Goal: Check status: Check status

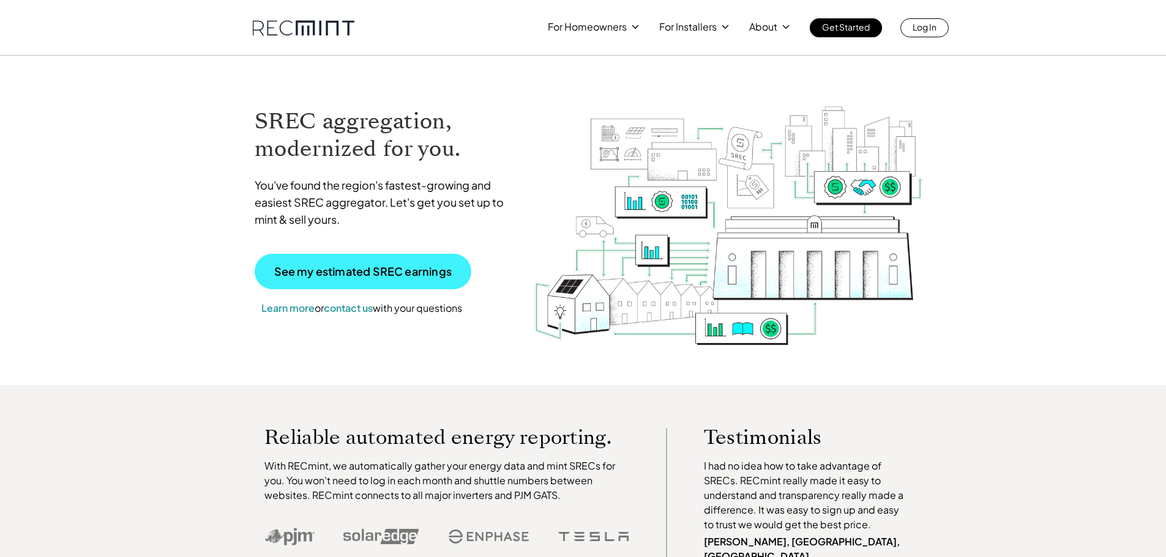
click at [386, 268] on p "See my estimated SREC earnings" at bounding box center [362, 271] width 177 height 11
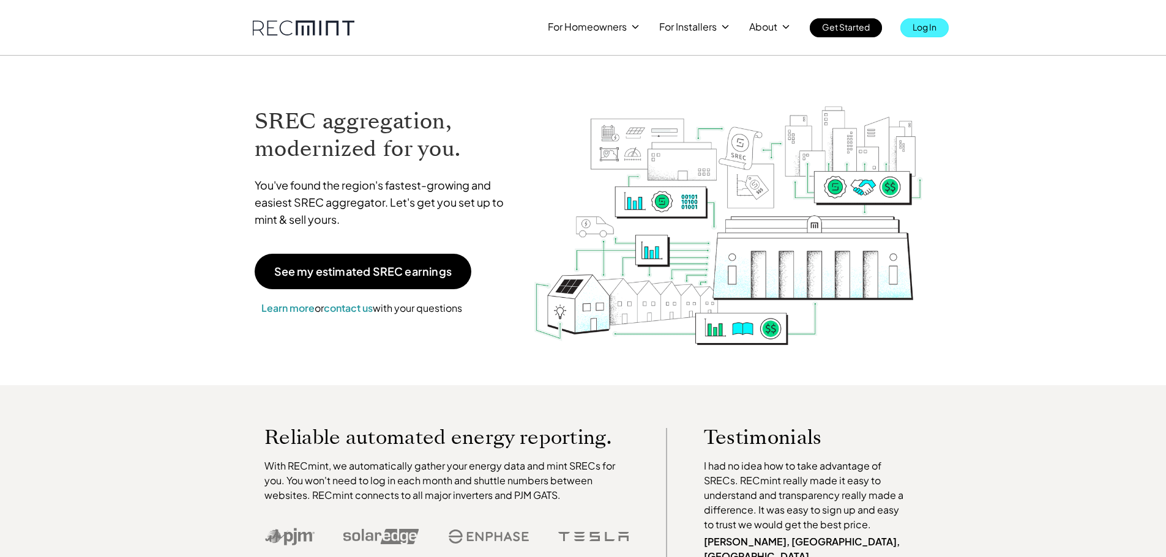
click at [913, 30] on p "Log In" at bounding box center [924, 26] width 24 height 17
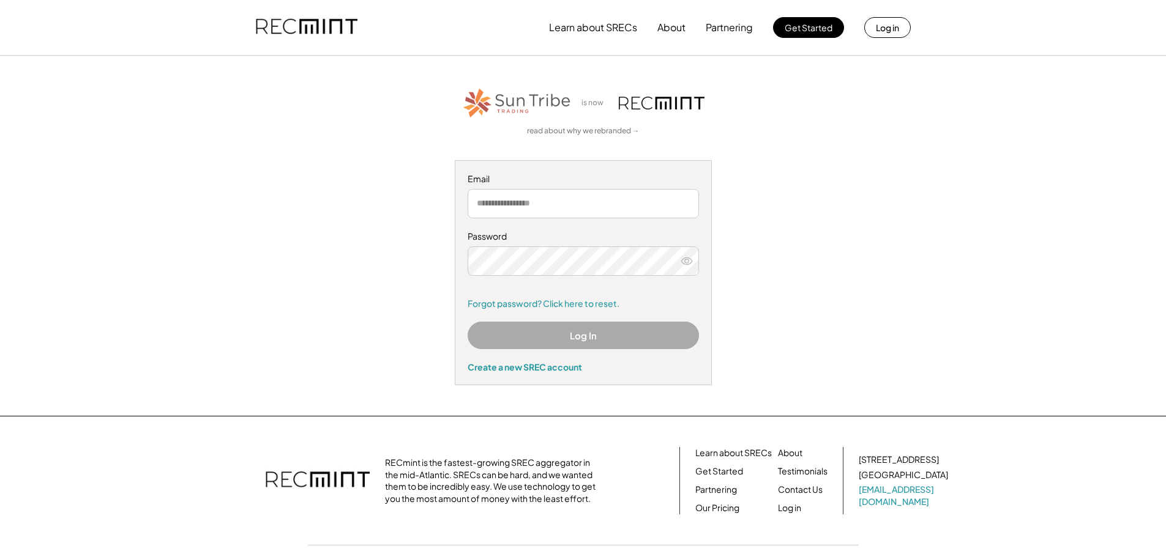
type input "**********"
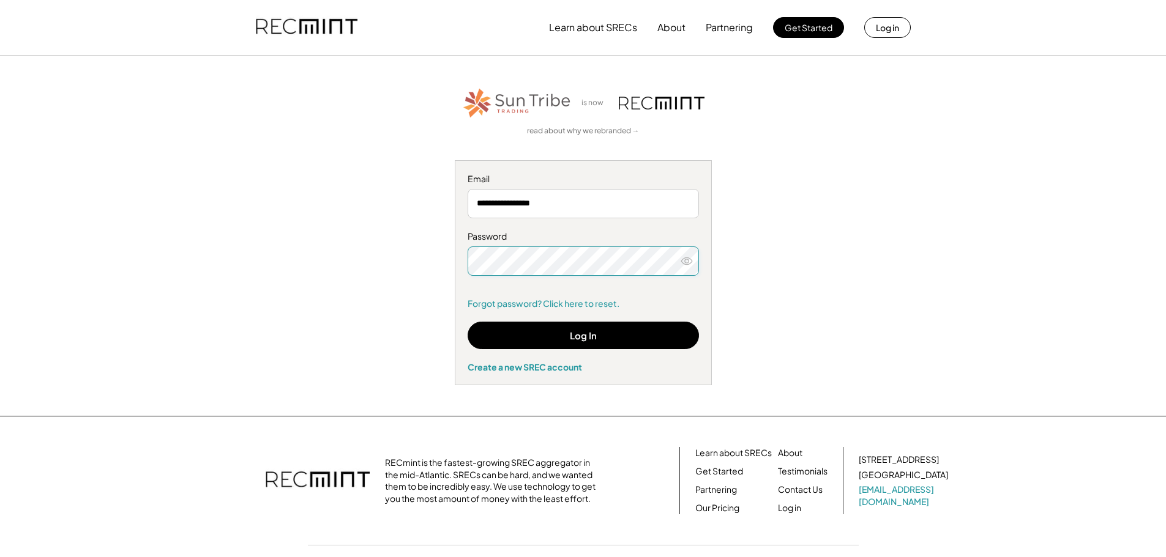
click at [685, 266] on icon at bounding box center [686, 261] width 12 height 12
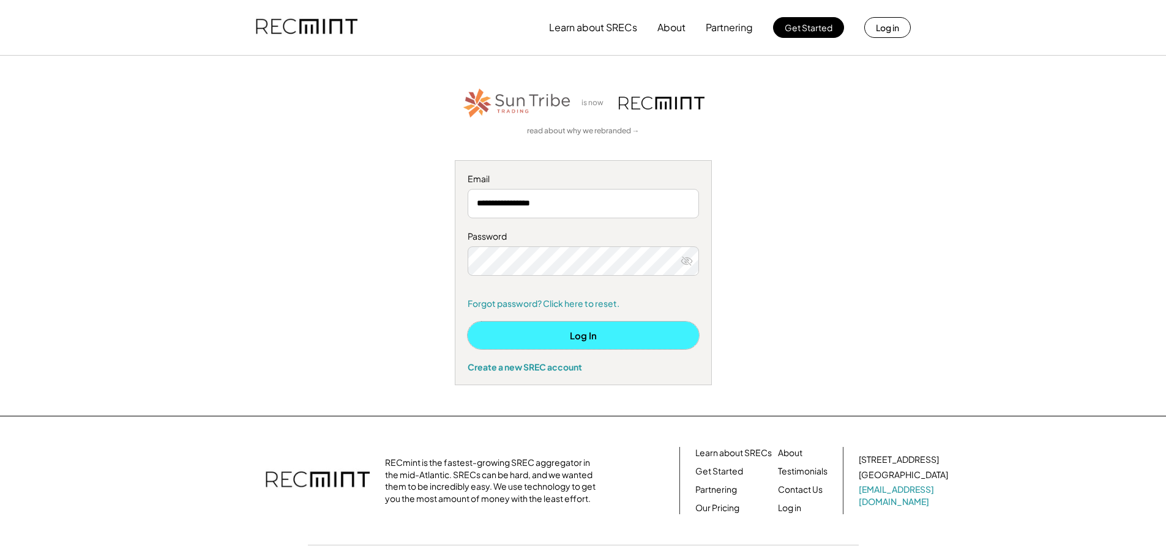
click at [626, 330] on button "Log In" at bounding box center [583, 336] width 231 height 28
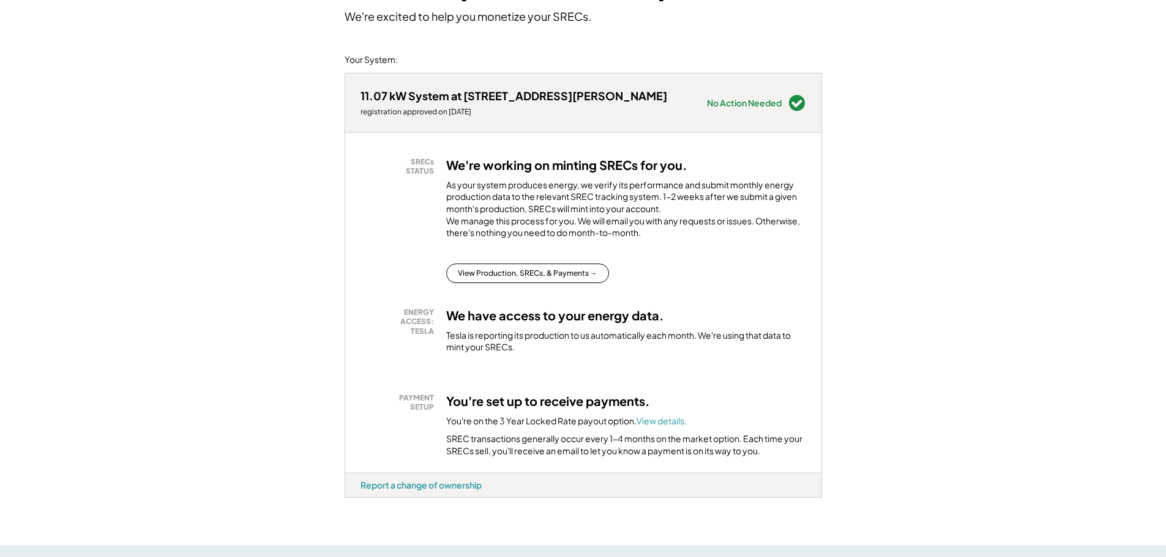
scroll to position [122, 0]
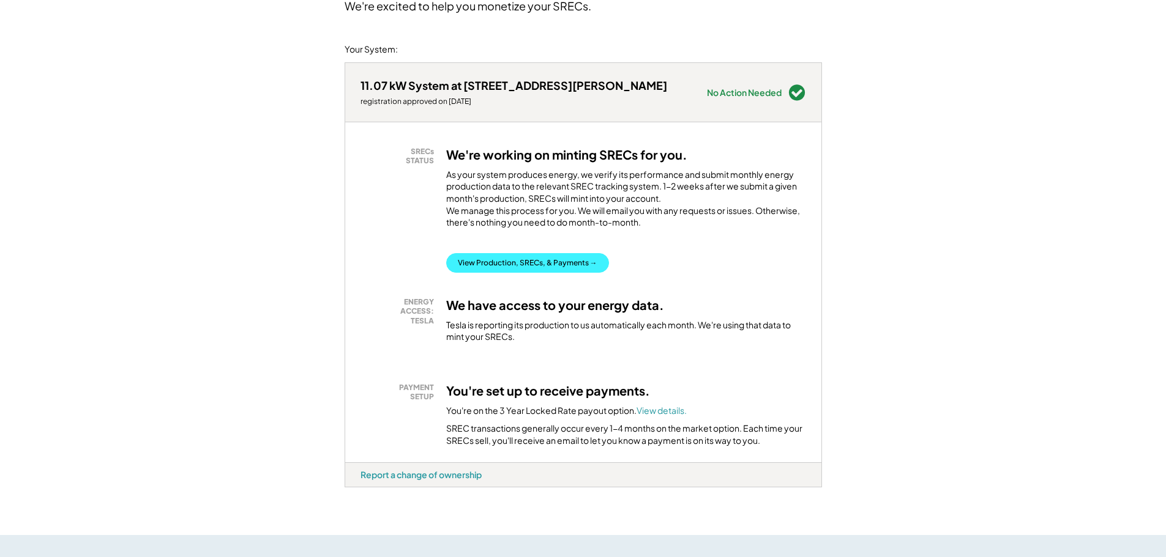
click at [537, 273] on button "View Production, SRECs, & Payments →" at bounding box center [527, 263] width 163 height 20
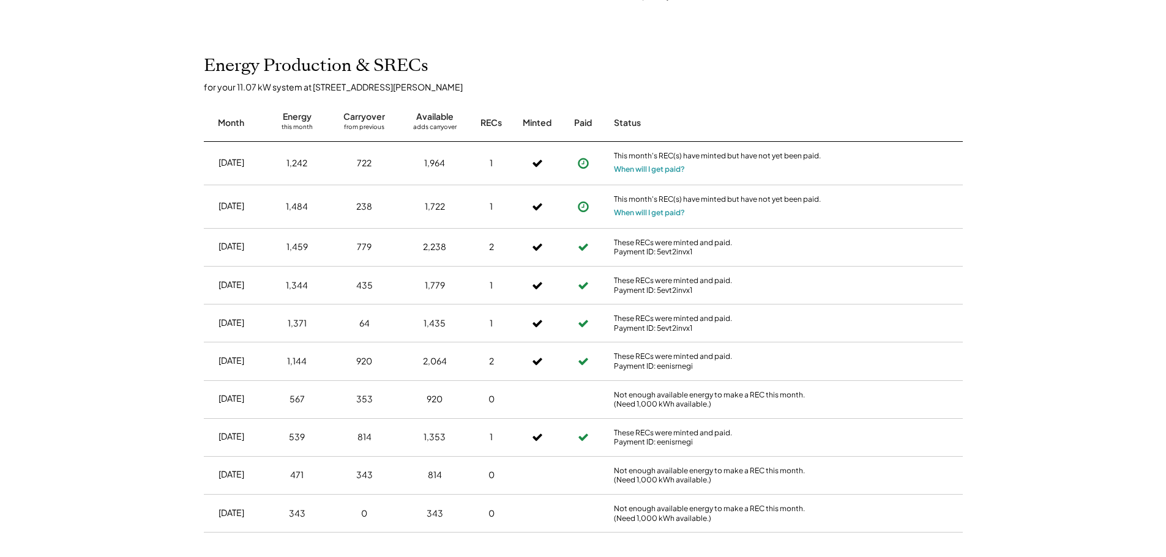
scroll to position [354, 0]
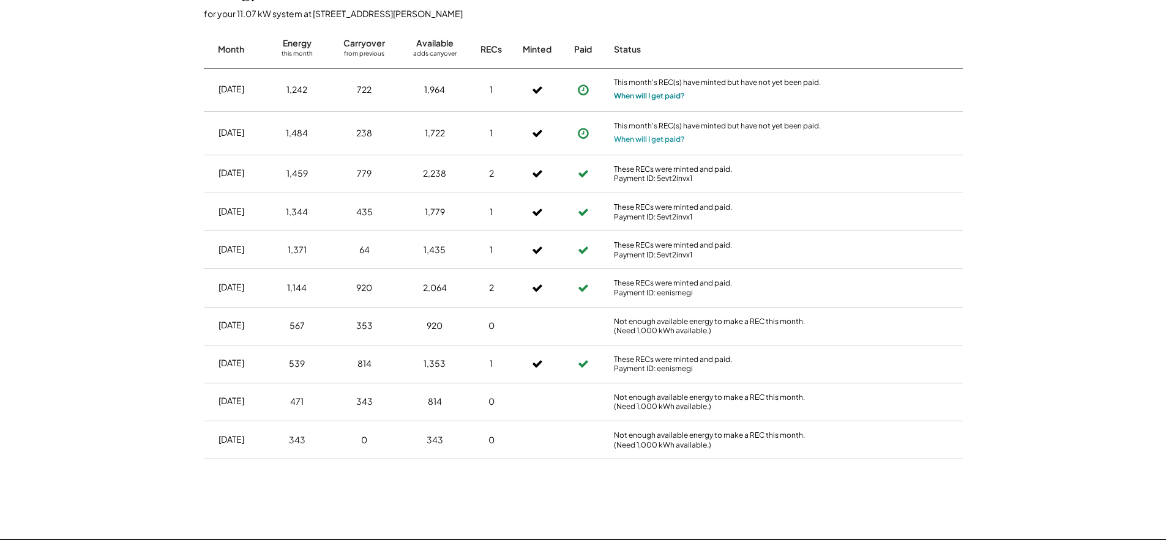
click at [624, 94] on button "When will I get paid?" at bounding box center [649, 96] width 71 height 12
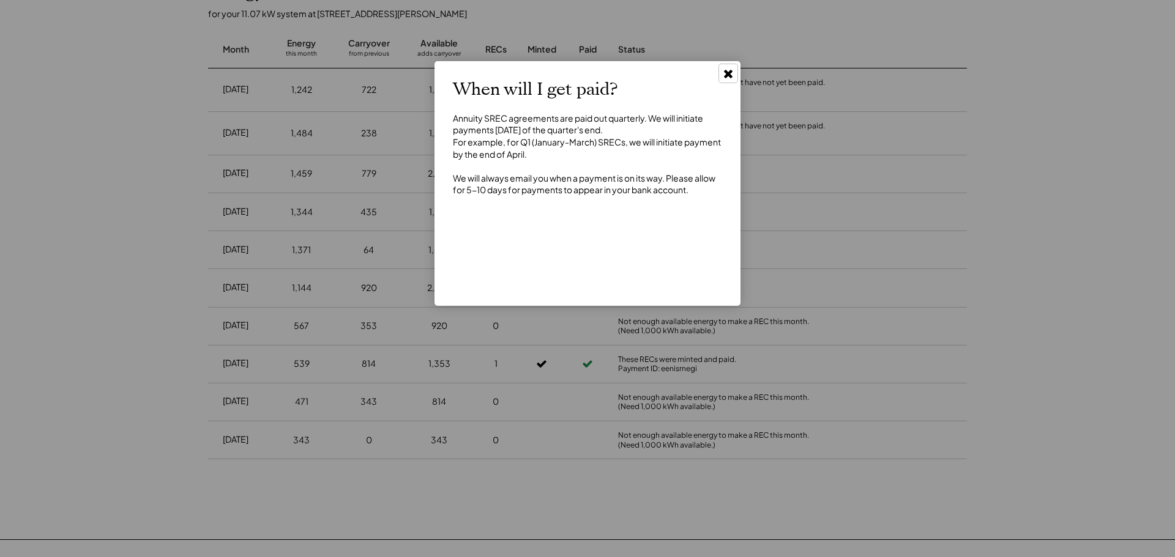
click at [726, 74] on icon at bounding box center [728, 73] width 12 height 12
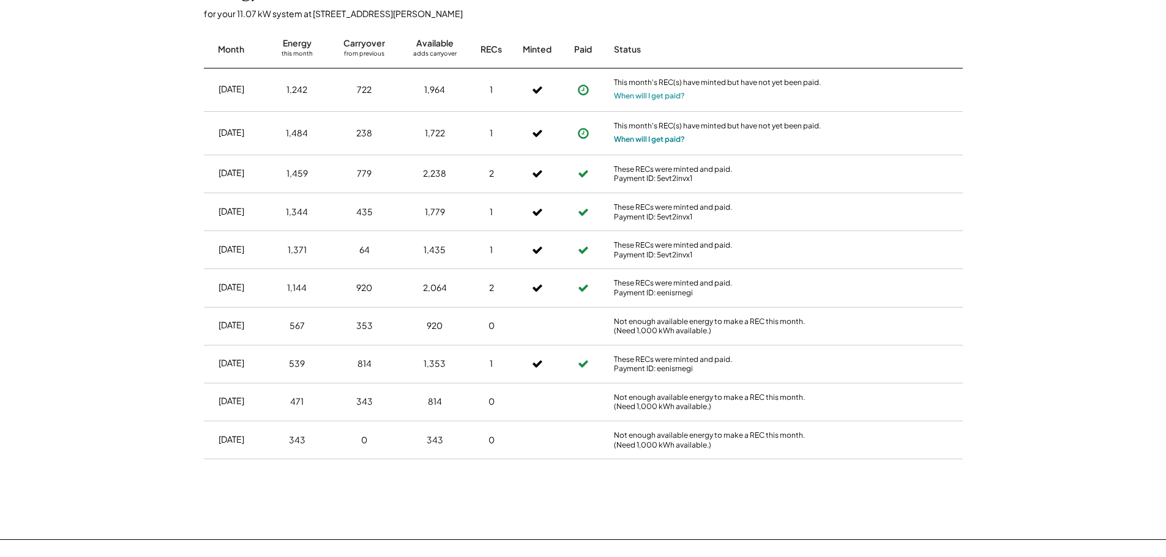
click at [655, 140] on button "When will I get paid?" at bounding box center [649, 139] width 71 height 12
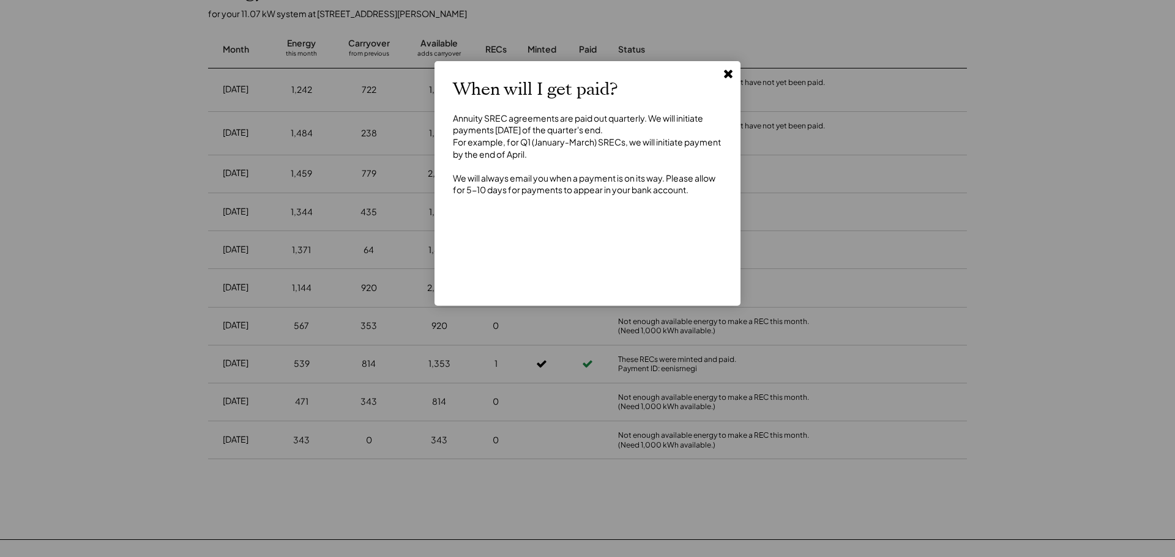
click at [727, 74] on use at bounding box center [728, 74] width 9 height 9
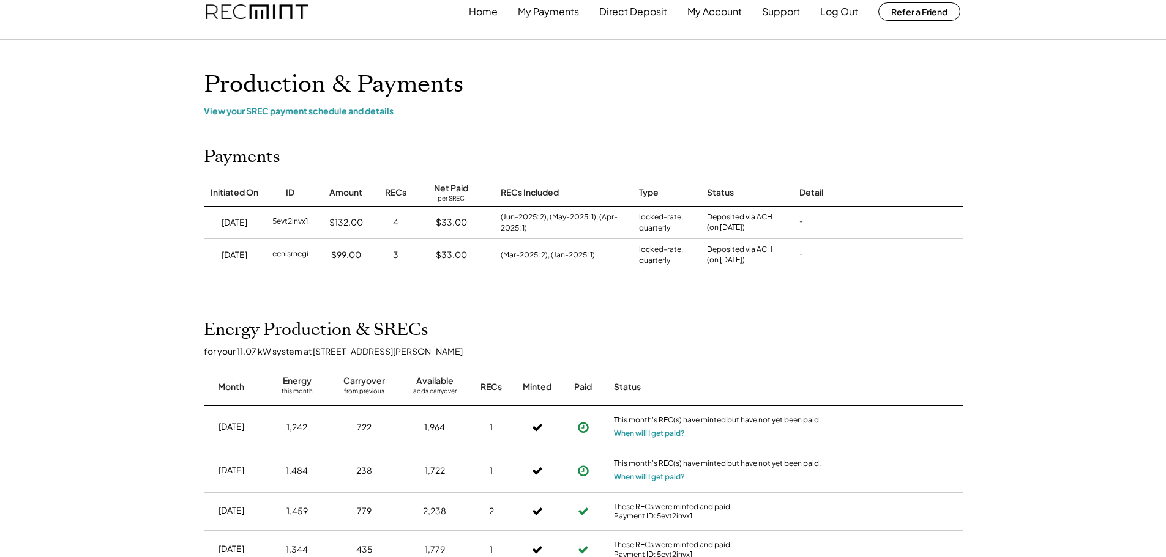
scroll to position [0, 0]
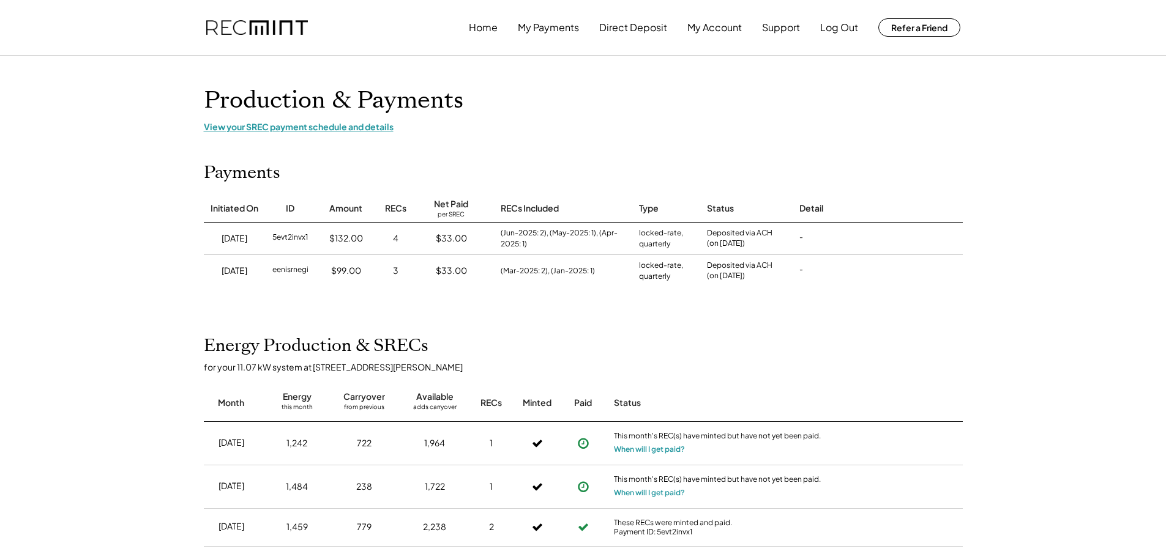
click at [343, 124] on div "View your SREC payment schedule and details" at bounding box center [583, 126] width 759 height 11
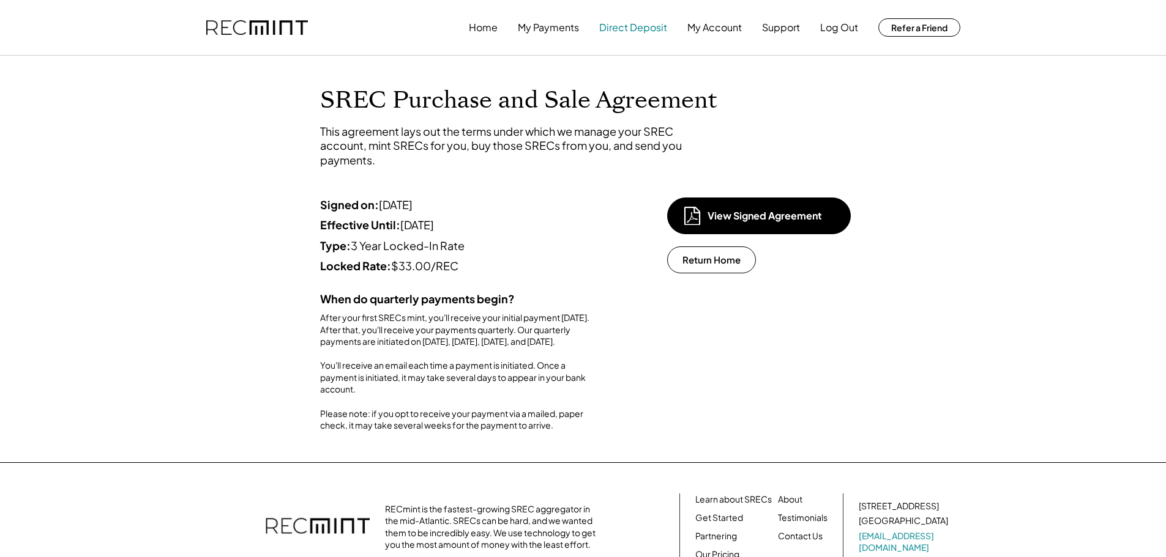
click at [607, 24] on button "Direct Deposit" at bounding box center [633, 27] width 68 height 24
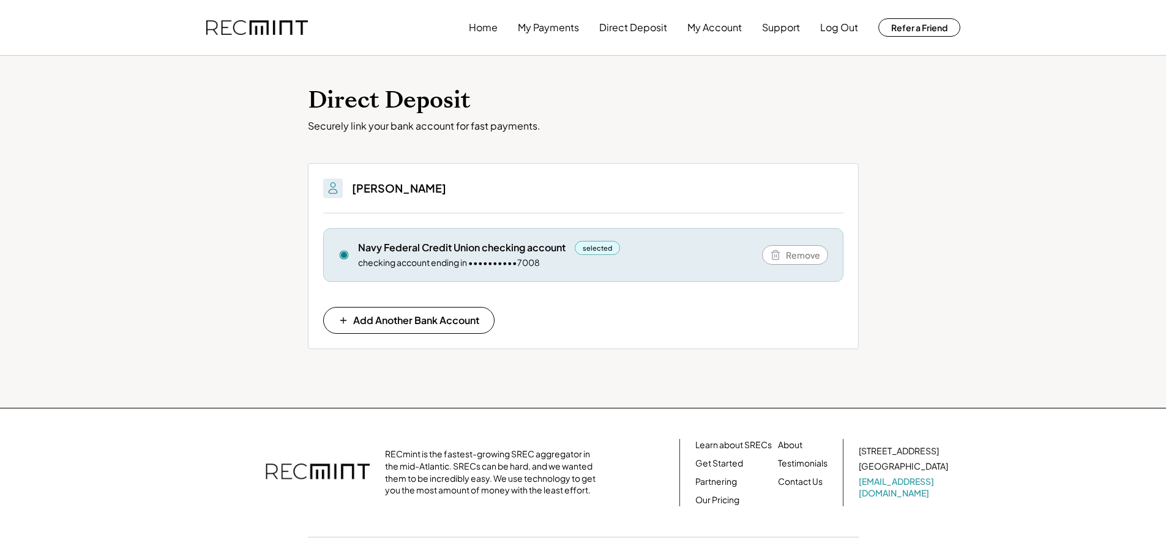
scroll to position [51, 0]
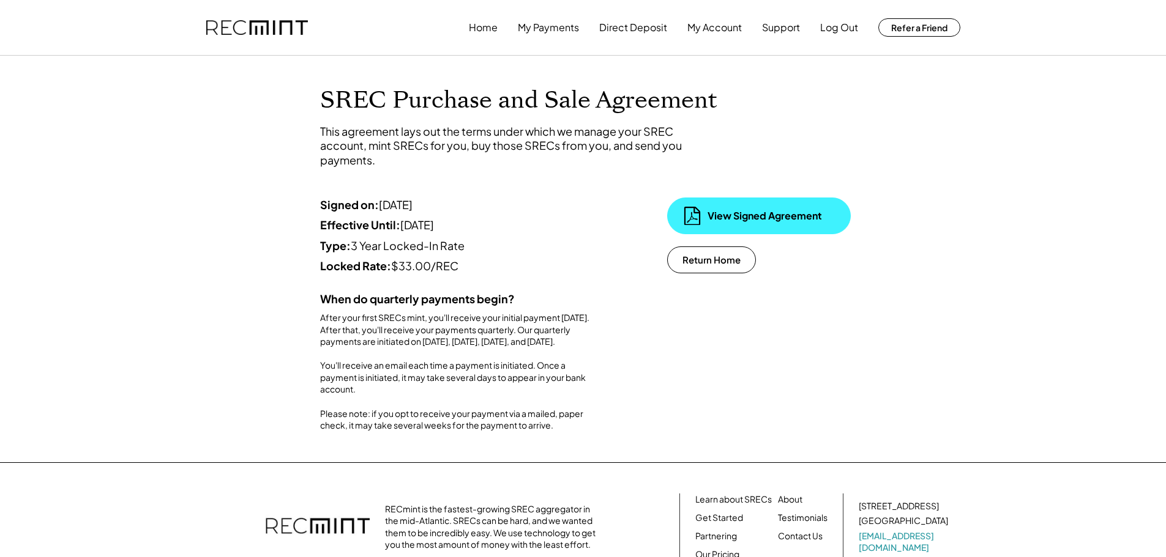
click at [720, 214] on div "View Signed Agreement" at bounding box center [768, 215] width 122 height 13
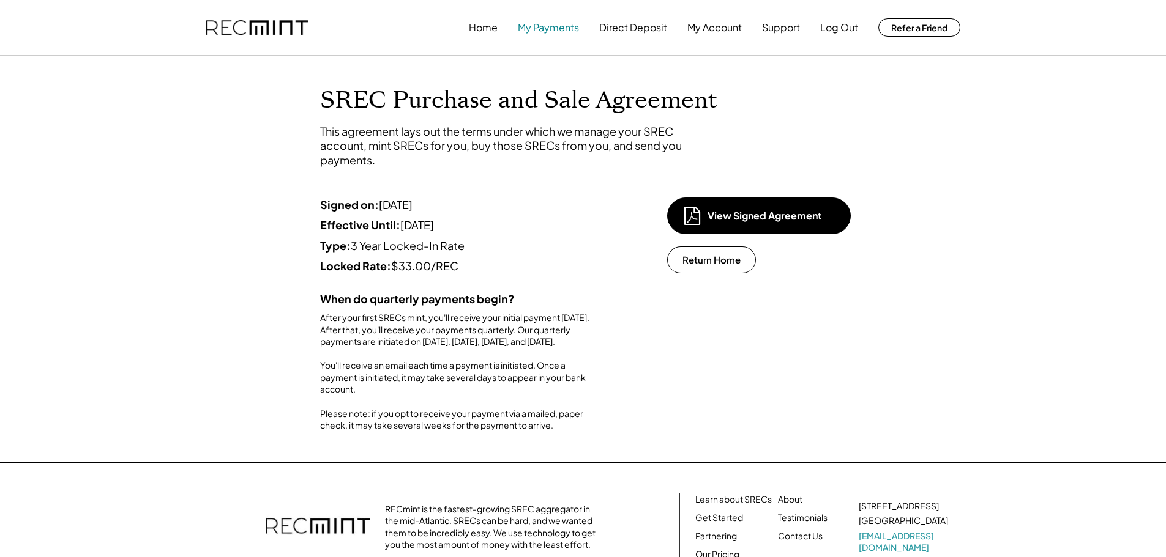
click at [537, 24] on button "My Payments" at bounding box center [548, 27] width 61 height 24
